Goal: Navigation & Orientation: Find specific page/section

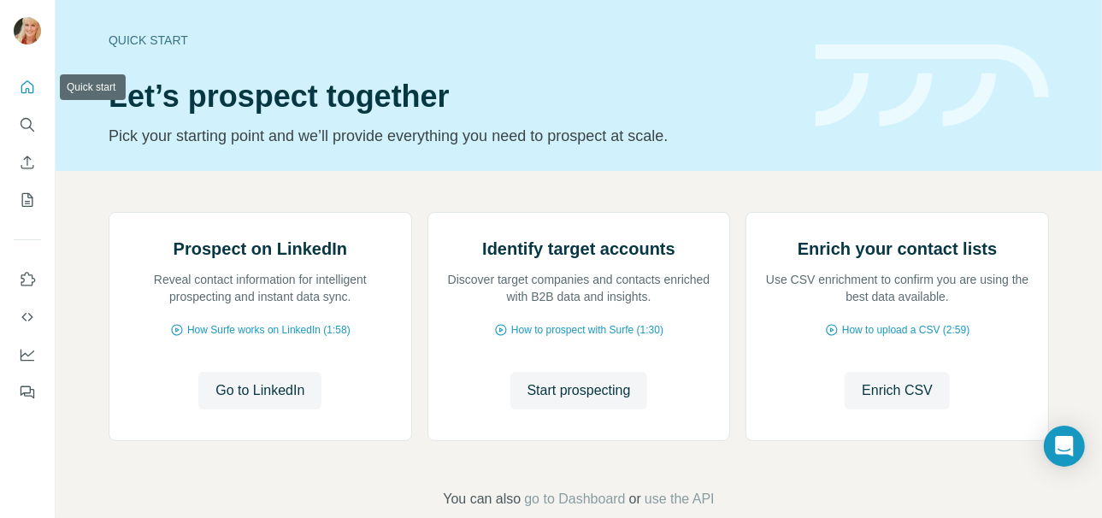
click at [26, 92] on icon "Quick start" at bounding box center [27, 87] width 17 height 17
click at [29, 129] on icon "Search" at bounding box center [27, 124] width 17 height 17
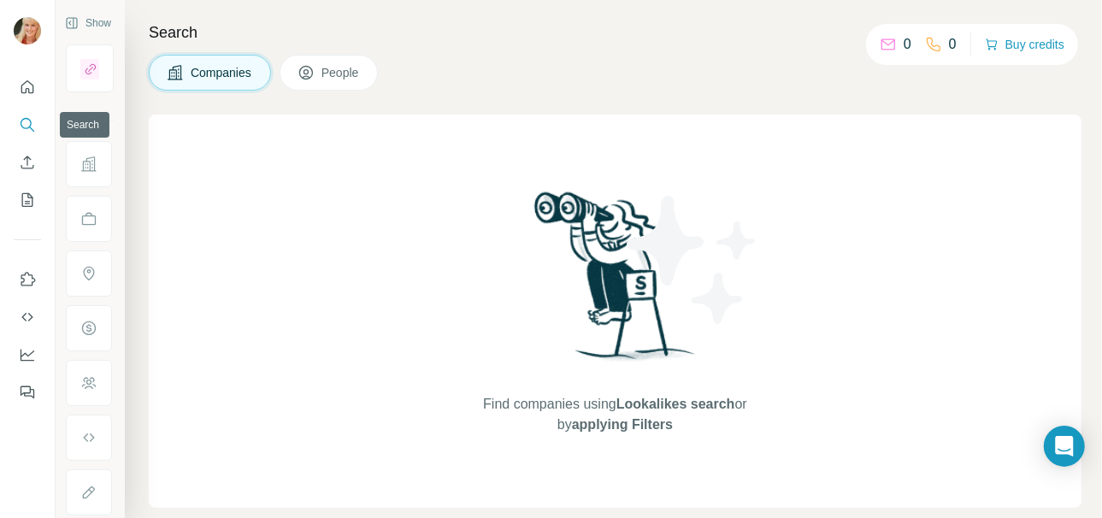
click at [26, 127] on icon "Search" at bounding box center [27, 124] width 17 height 17
click at [24, 131] on icon "Search" at bounding box center [27, 124] width 17 height 17
click at [26, 353] on icon "Dashboard" at bounding box center [27, 354] width 17 height 17
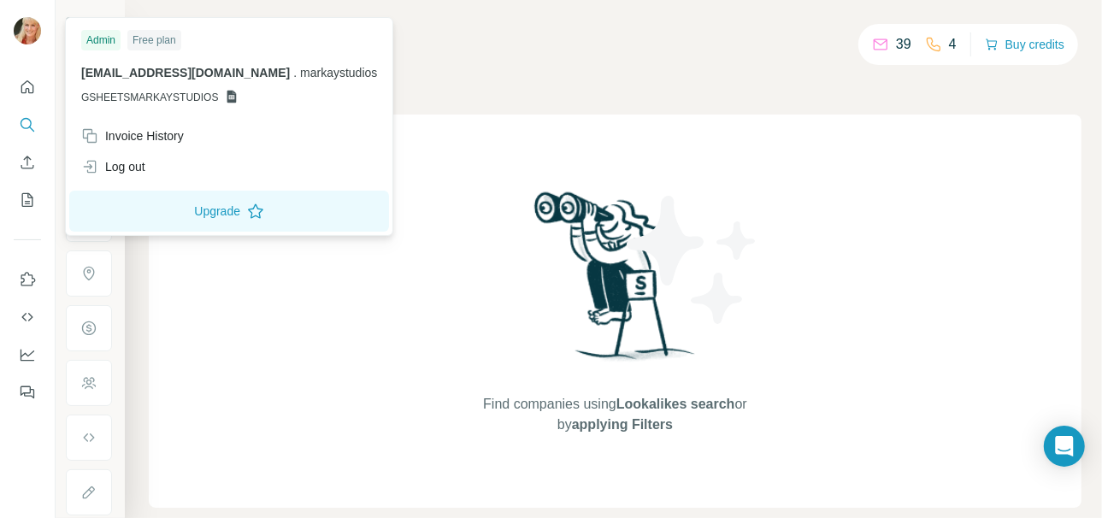
click at [29, 38] on img at bounding box center [27, 30] width 27 height 27
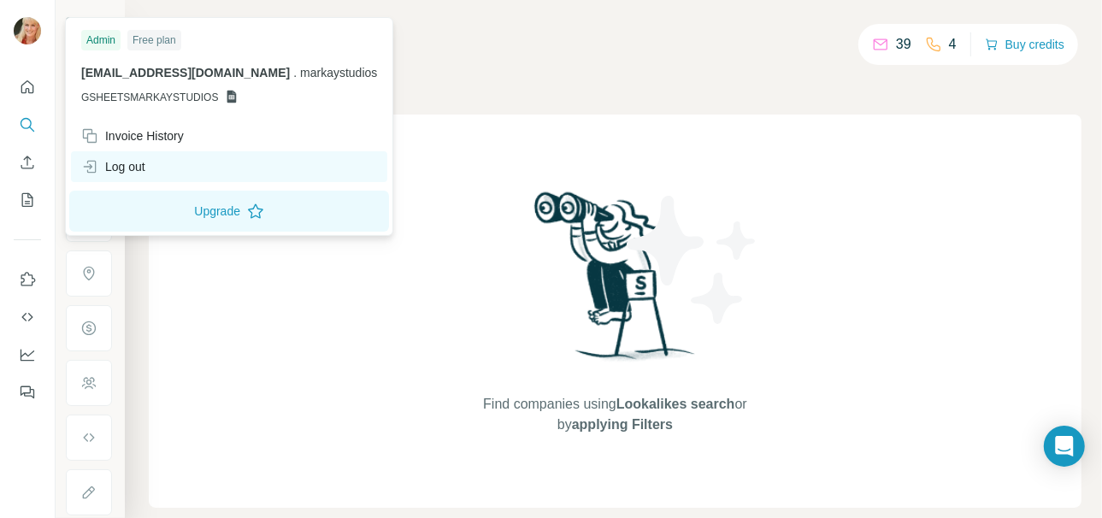
click at [118, 170] on div "Log out" at bounding box center [113, 166] width 64 height 17
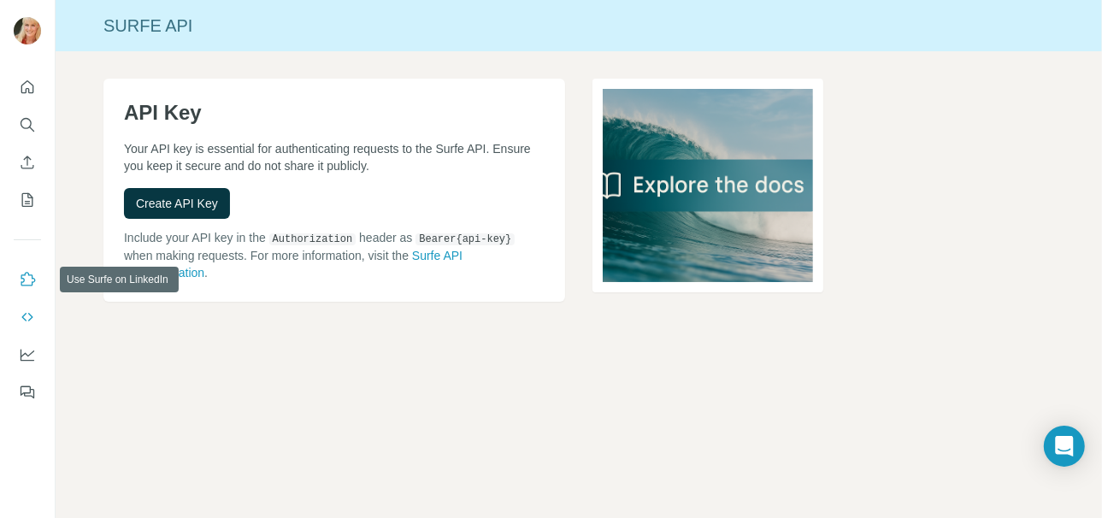
click at [32, 283] on icon "Use Surfe on LinkedIn" at bounding box center [27, 279] width 17 height 17
